Goal: Task Accomplishment & Management: Use online tool/utility

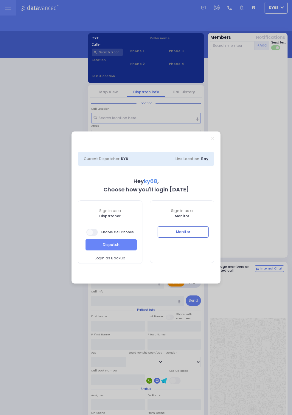
select select "12"
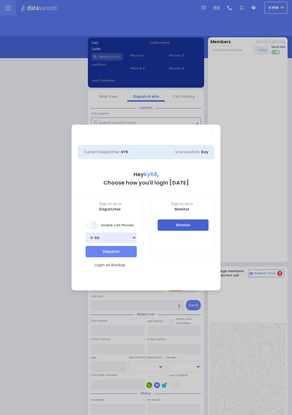
click at [200, 223] on button "Monitor" at bounding box center [183, 224] width 51 height 11
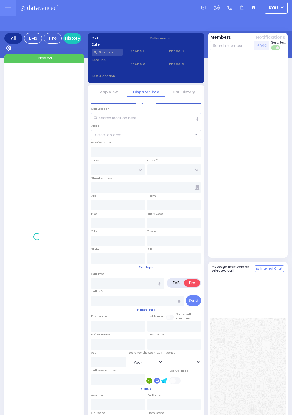
select select "Year"
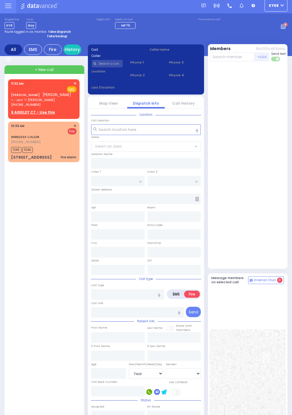
click at [10, 376] on div "JACOB FRIED יעקב פריעד ר' זושא - ר' משה דוד פערל (845) 662-5890 11:32 AM ✕ EMS …" at bounding box center [45, 289] width 74 height 420
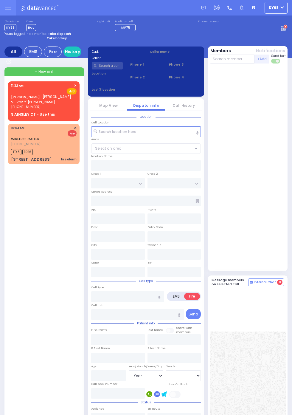
select select "Year"
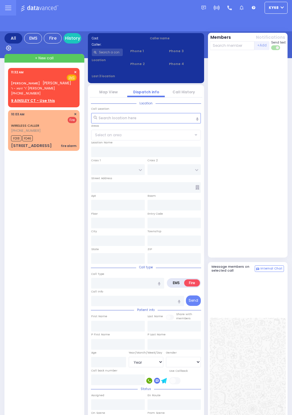
select select "Year"
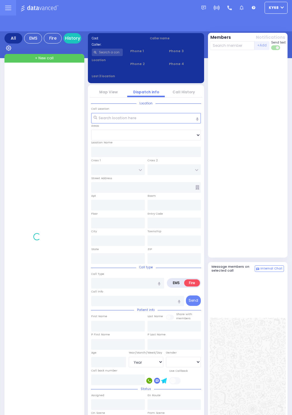
select select "Year"
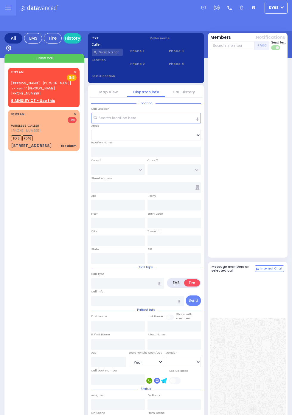
select select "Year"
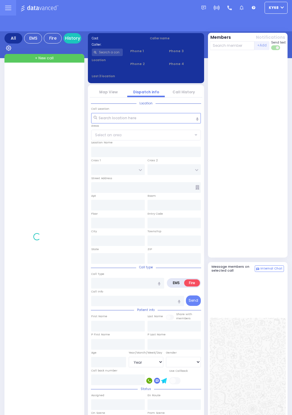
select select "Year"
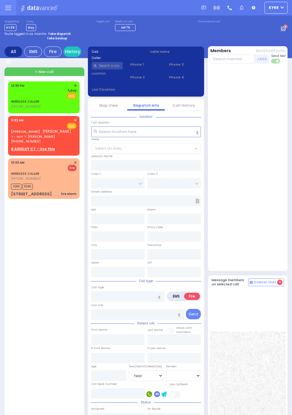
click at [11, 102] on link "WIRELESS CALLER" at bounding box center [25, 101] width 28 height 5
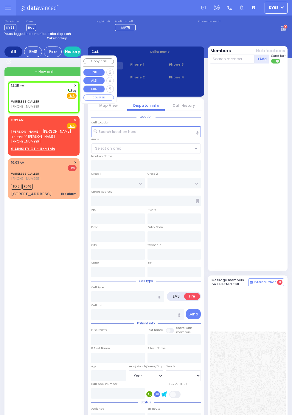
select select
radio input "true"
select select
type input "12:35"
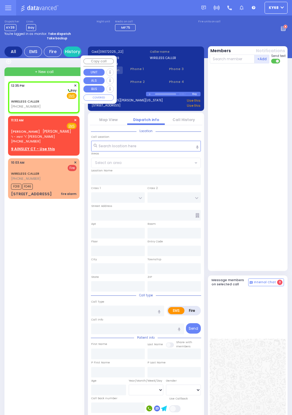
click at [286, 180] on div at bounding box center [248, 167] width 77 height 202
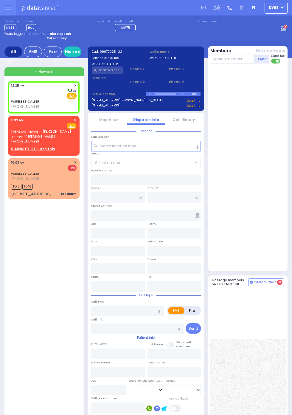
click at [190, 121] on link "Call History" at bounding box center [183, 119] width 22 height 5
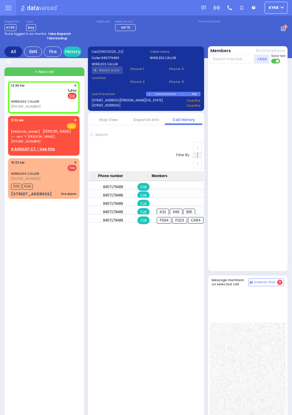
scroll to position [0, 326]
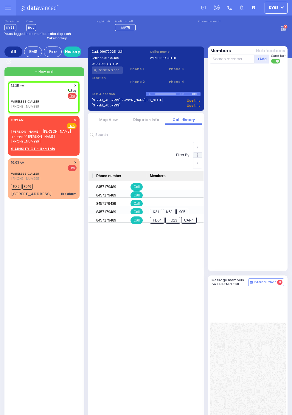
click at [159, 122] on link "Dispatch info" at bounding box center [146, 119] width 26 height 5
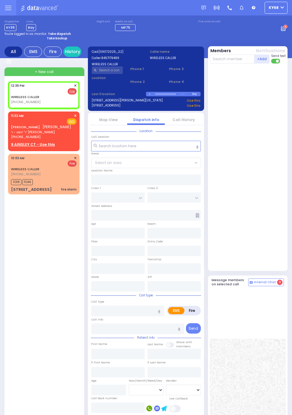
select select
radio input "false"
radio input "true"
select select
